Goal: Task Accomplishment & Management: Use online tool/utility

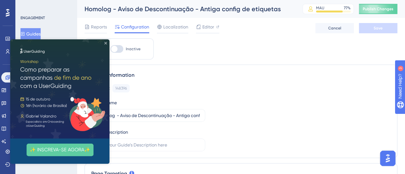
click at [106, 44] on icon "Close Preview" at bounding box center [105, 43] width 3 height 3
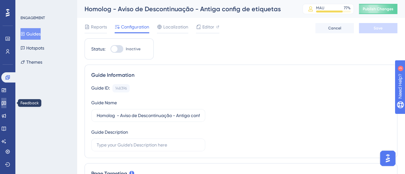
click at [6, 103] on link at bounding box center [3, 103] width 5 height 10
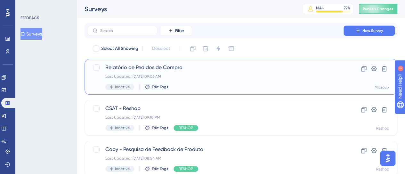
click at [146, 74] on div "Relatório de Pedidos de Compra Last Updated: [DATE] 09:06 AM Inactive Edit Tags" at bounding box center [215, 77] width 220 height 26
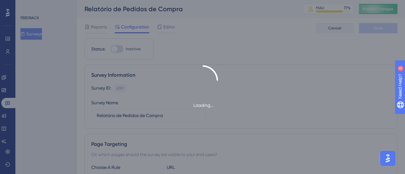
click at [230, 98] on div "Loading..." at bounding box center [202, 87] width 405 height 44
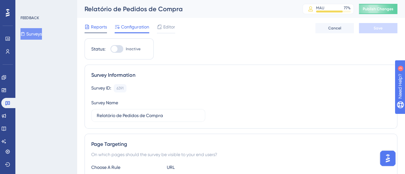
click at [100, 27] on span "Reports" at bounding box center [99, 27] width 16 height 8
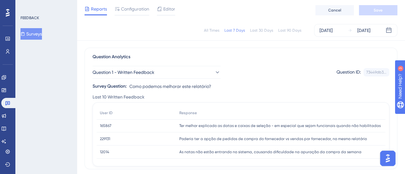
scroll to position [32, 0]
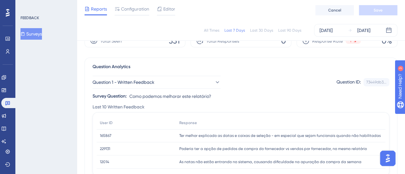
click at [213, 32] on div "All Times" at bounding box center [211, 30] width 15 height 5
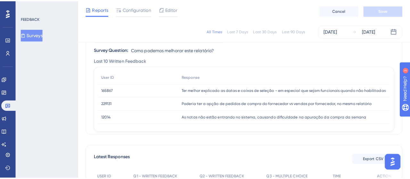
scroll to position [96, 0]
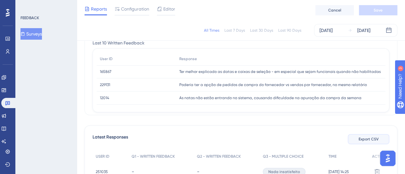
click at [372, 136] on button "Export CSV" at bounding box center [369, 139] width 42 height 10
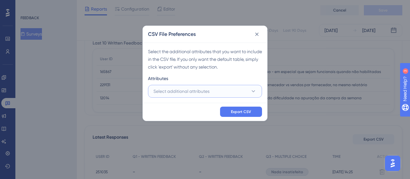
click at [174, 93] on span "Select additional attributes" at bounding box center [181, 91] width 56 height 8
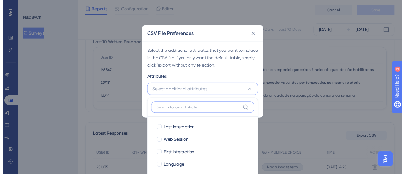
scroll to position [150, 0]
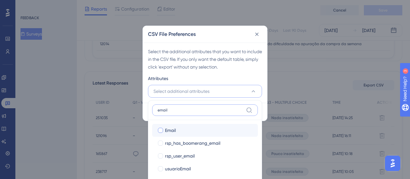
type input "email"
click at [161, 136] on label "Email Email" at bounding box center [205, 130] width 106 height 13
click at [161, 130] on input "Email" at bounding box center [161, 130] width 0 height 0
checkbox input "false"
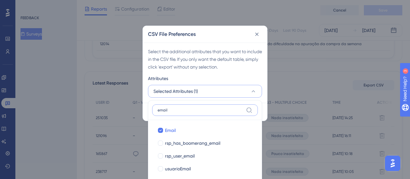
click at [184, 110] on input "email" at bounding box center [201, 110] width 86 height 5
type input "emai"
checkbox input "true"
type input "e"
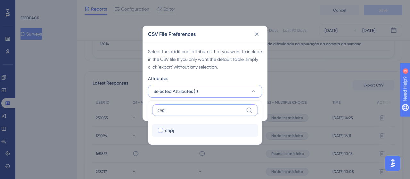
type input "cnpj"
click at [181, 134] on label "cnpj cnpj" at bounding box center [205, 130] width 106 height 13
click at [161, 130] on input "cnpj" at bounding box center [161, 130] width 0 height 0
checkbox input "false"
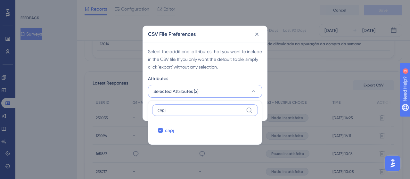
click at [178, 111] on input "cnpj" at bounding box center [201, 110] width 86 height 5
type input "p"
checkbox input "true"
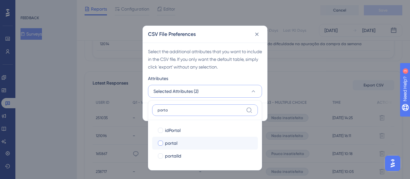
type input "porta"
click at [167, 145] on span "portal" at bounding box center [171, 143] width 12 height 8
checkbox input "true"
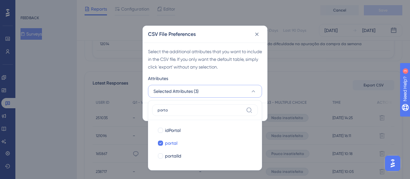
click at [220, 78] on div "Attributes" at bounding box center [205, 80] width 114 height 10
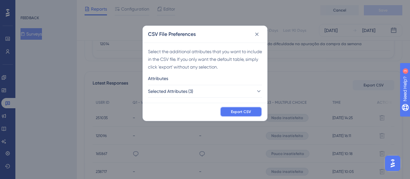
click at [241, 111] on span "Export CSV" at bounding box center [241, 111] width 20 height 5
